Goal: Use online tool/utility: Utilize a website feature to perform a specific function

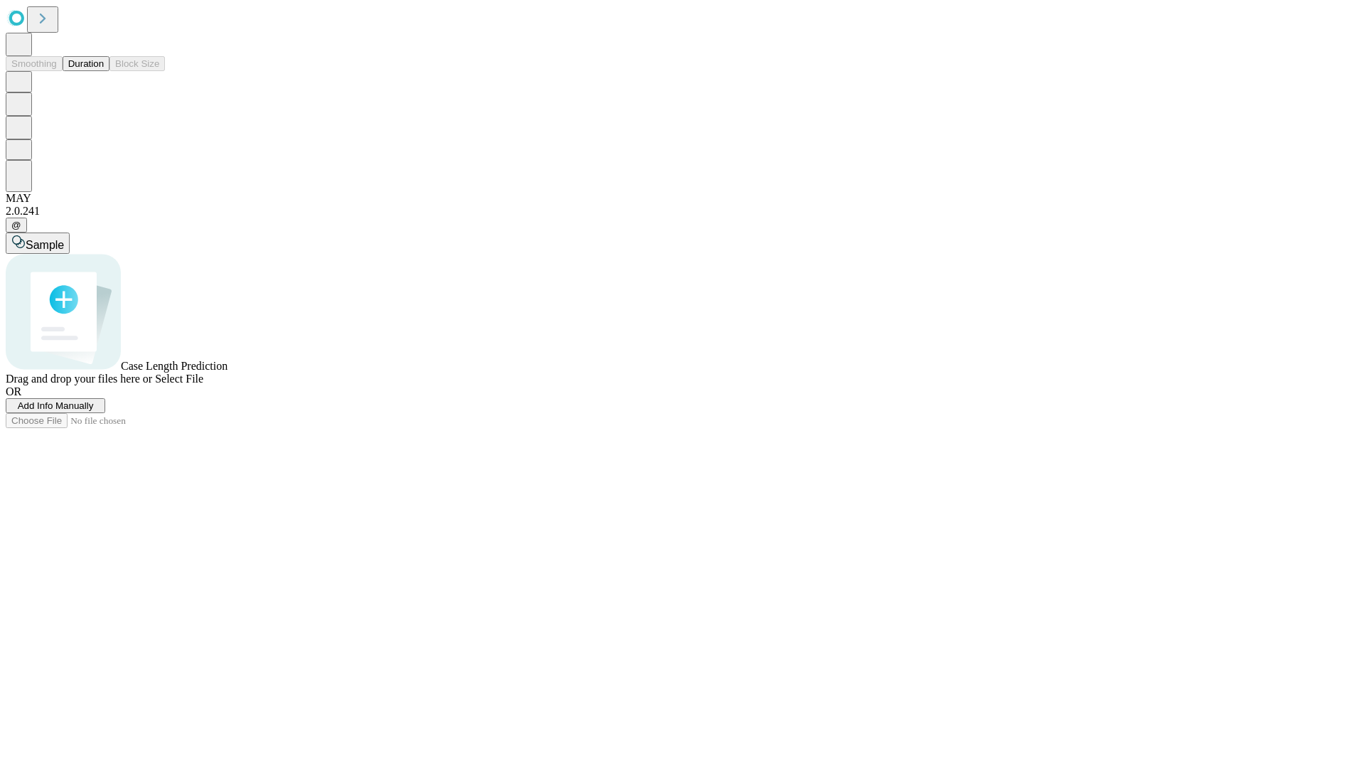
click at [104, 71] on button "Duration" at bounding box center [86, 63] width 47 height 15
click at [203, 385] on span "Select File" at bounding box center [179, 378] width 48 height 12
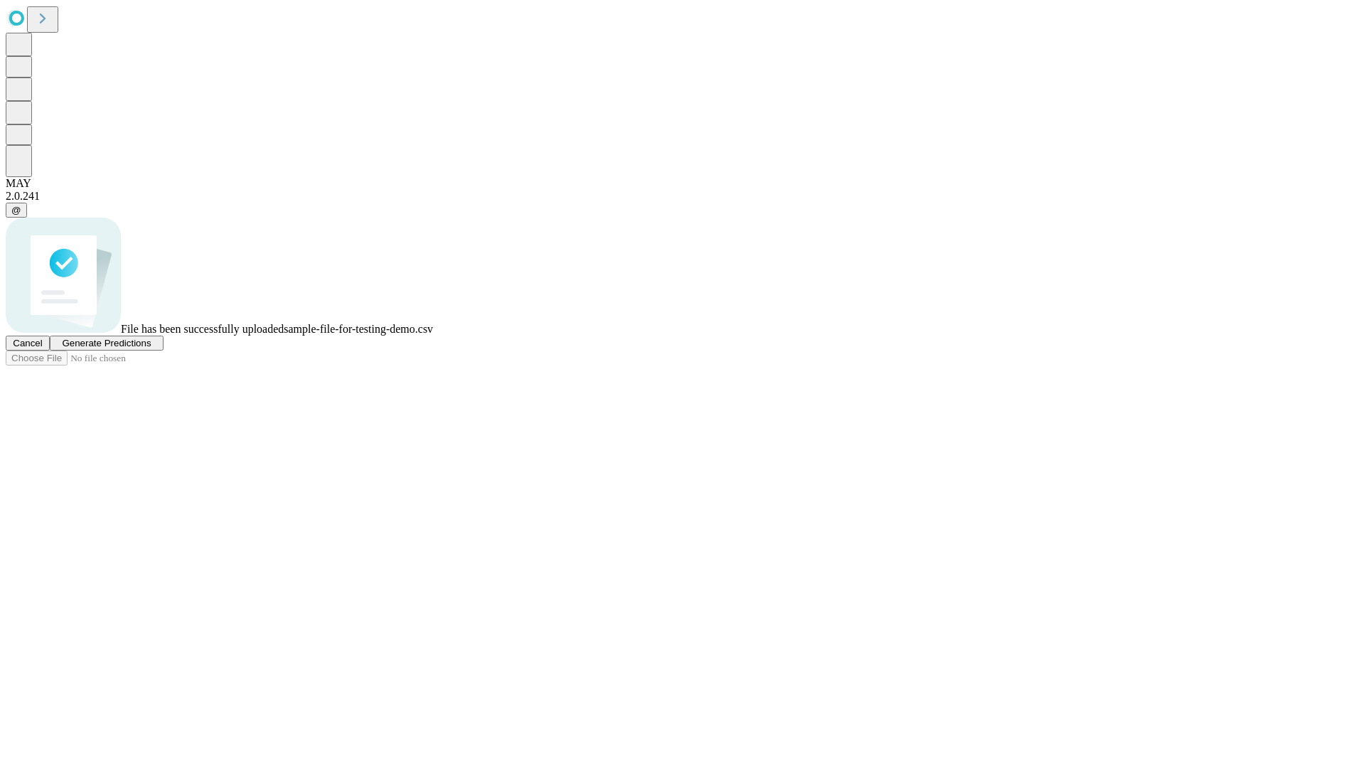
click at [151, 348] on span "Generate Predictions" at bounding box center [106, 343] width 89 height 11
